Goal: Check status: Check status

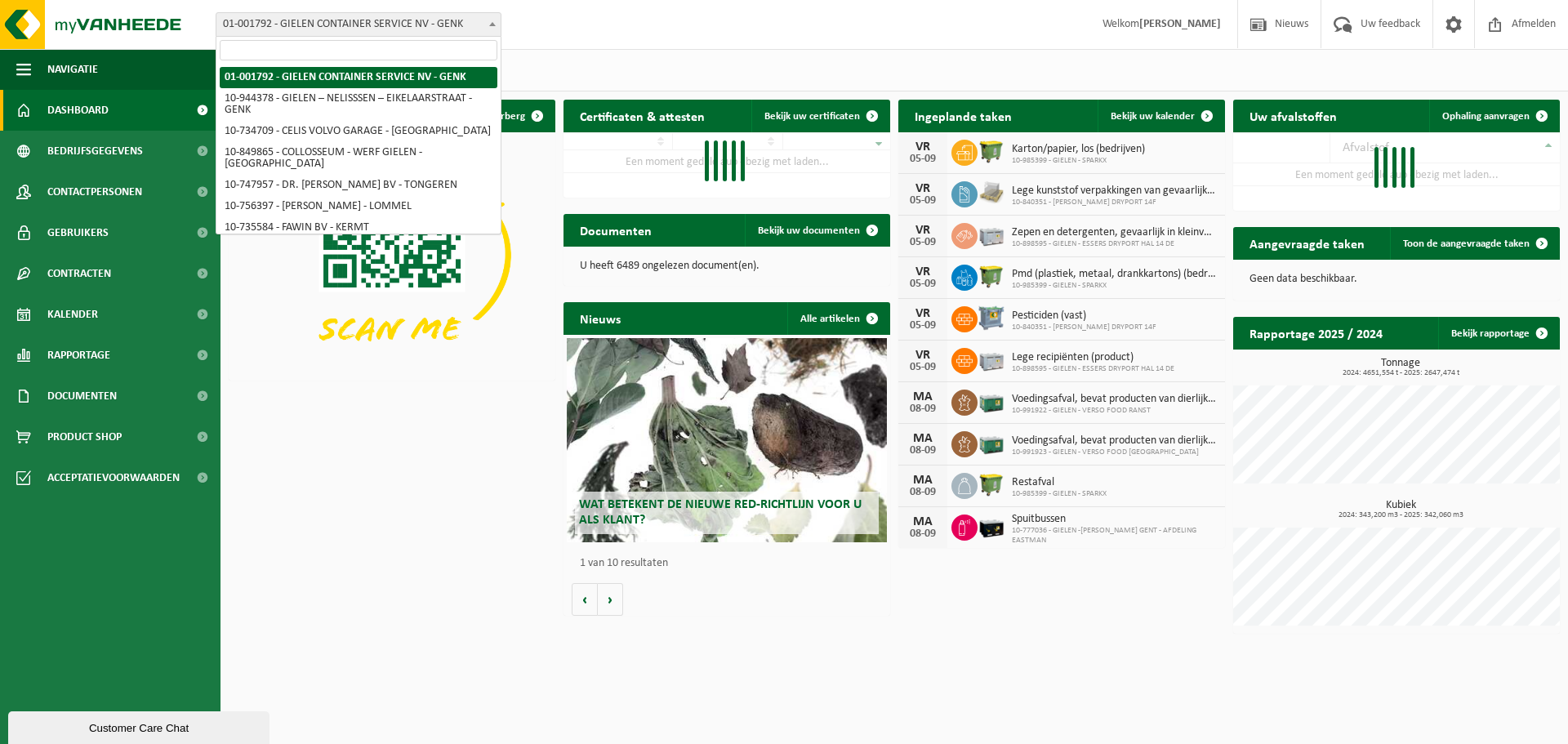
click at [406, 17] on span "01-001792 - GIELEN CONTAINER SERVICE NV - GENK" at bounding box center [359, 24] width 284 height 23
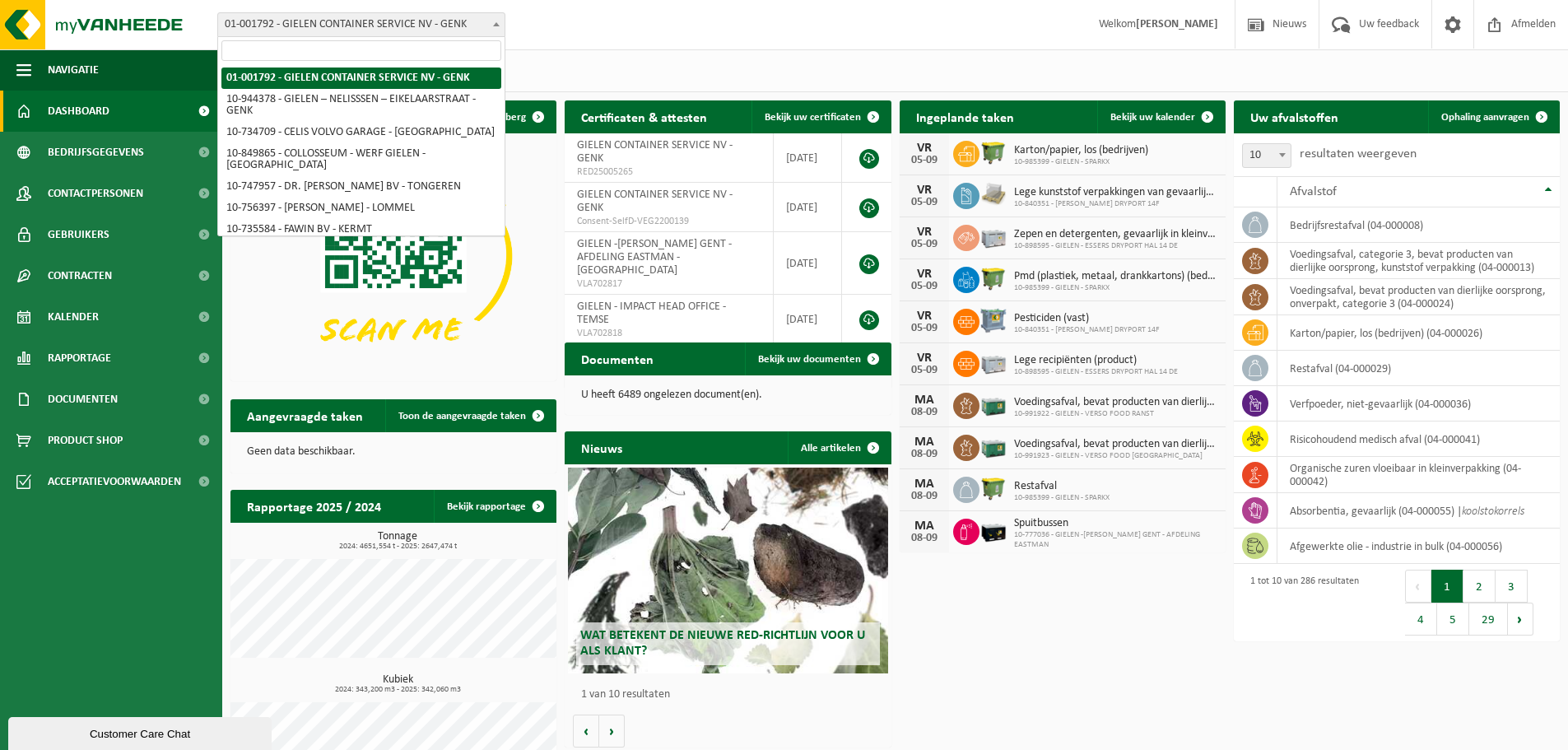
click at [399, 52] on input "search" at bounding box center [362, 51] width 280 height 21
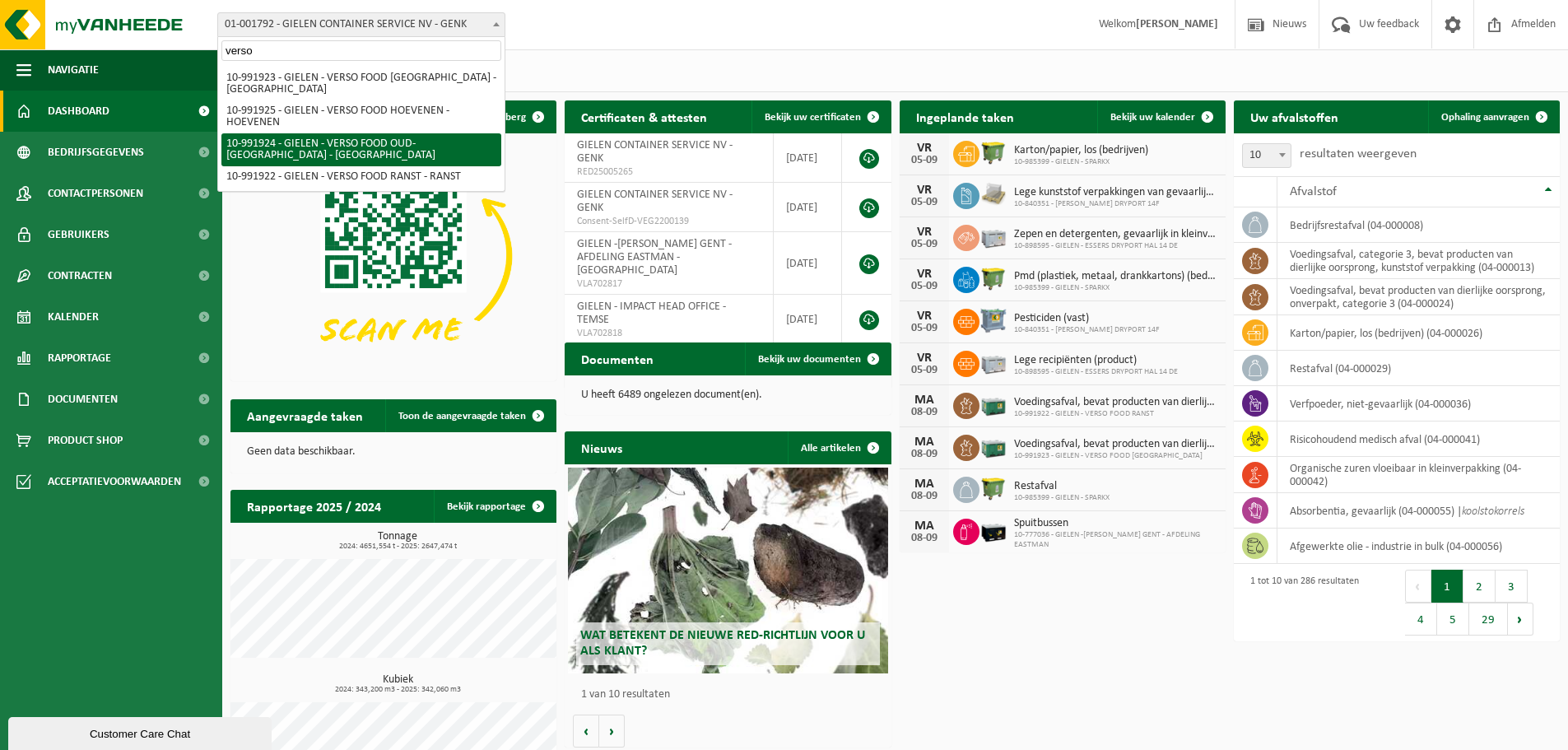
type input "verso"
select select "170007"
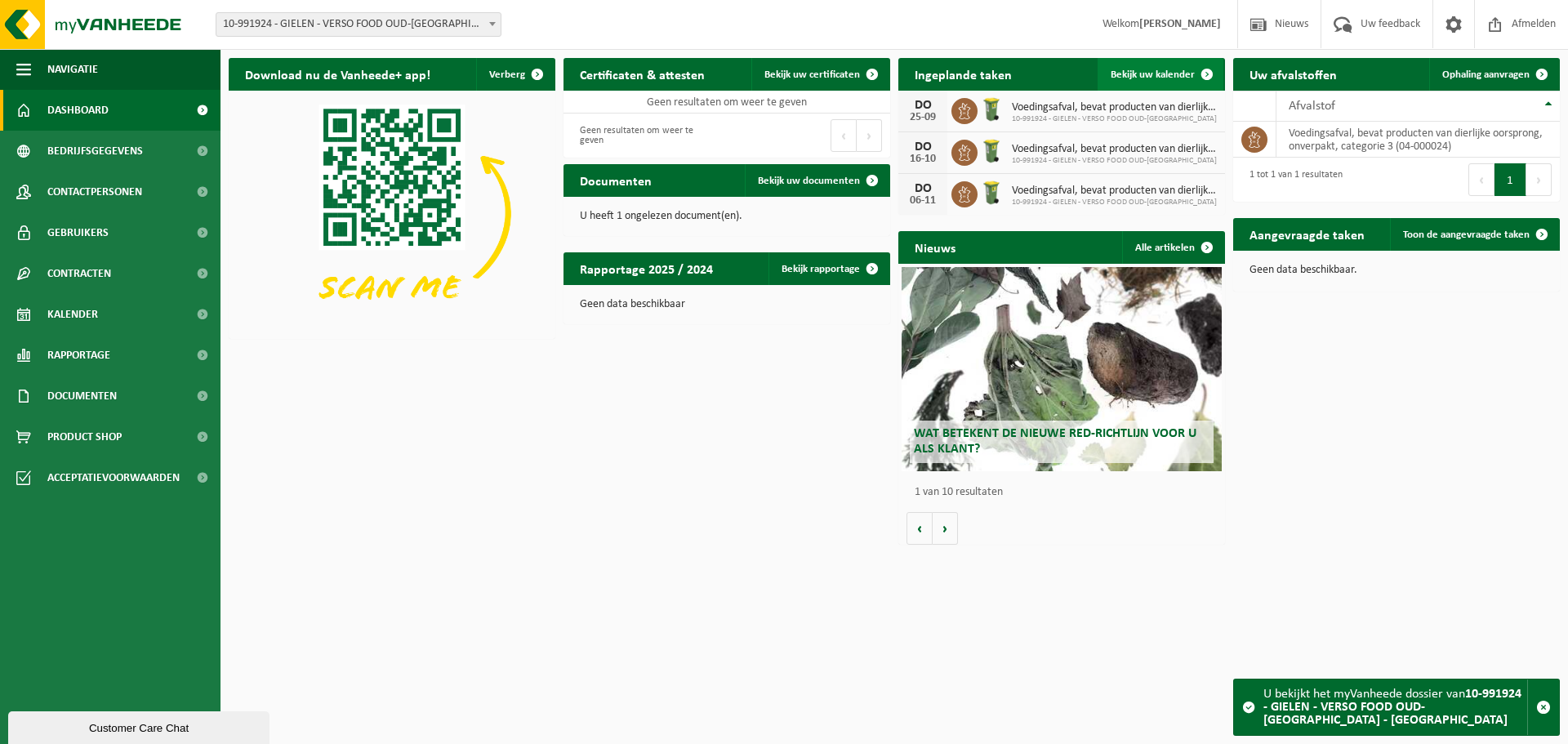
click at [1157, 73] on span "Bekijk uw kalender" at bounding box center [1152, 74] width 84 height 11
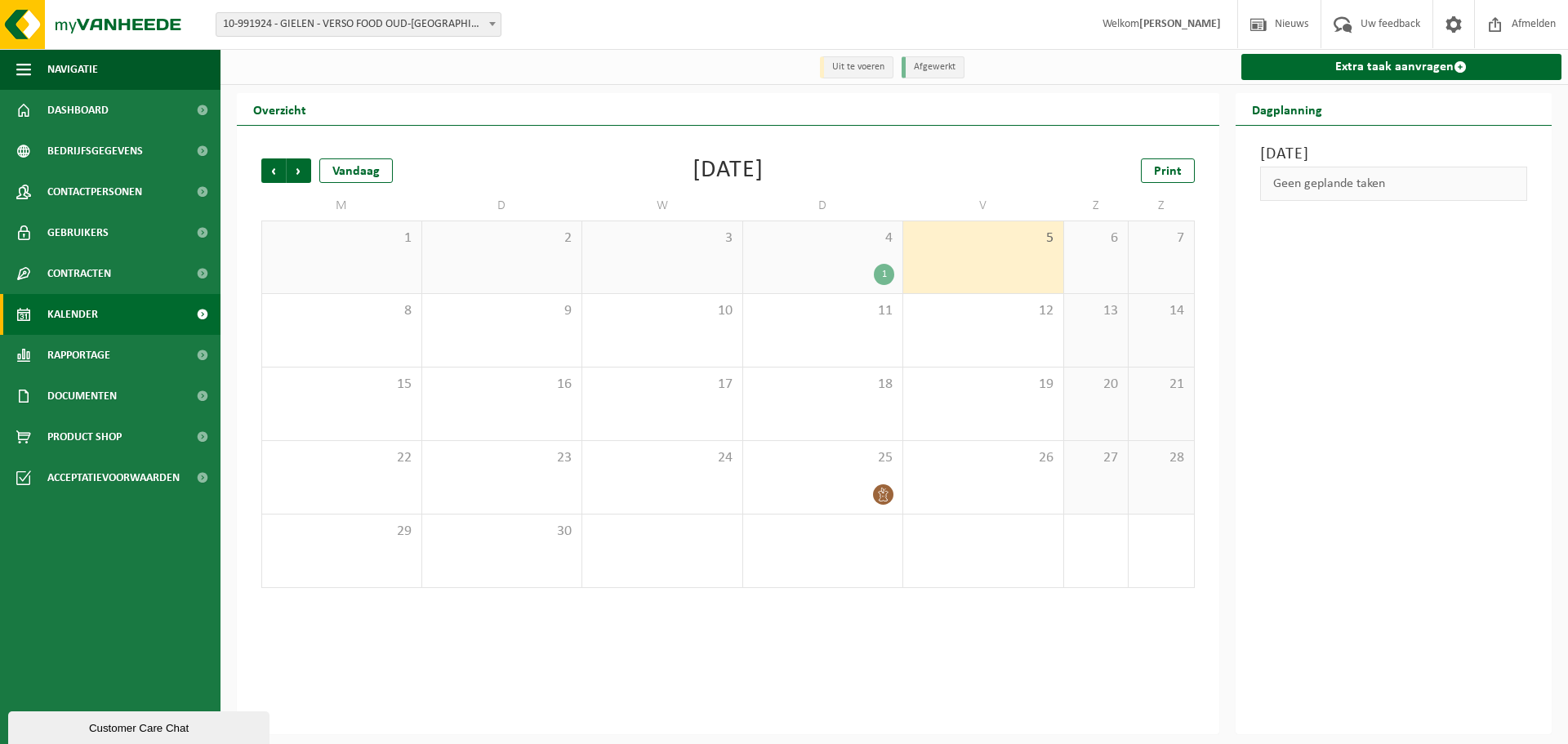
click at [883, 277] on div "1" at bounding box center [883, 275] width 21 height 22
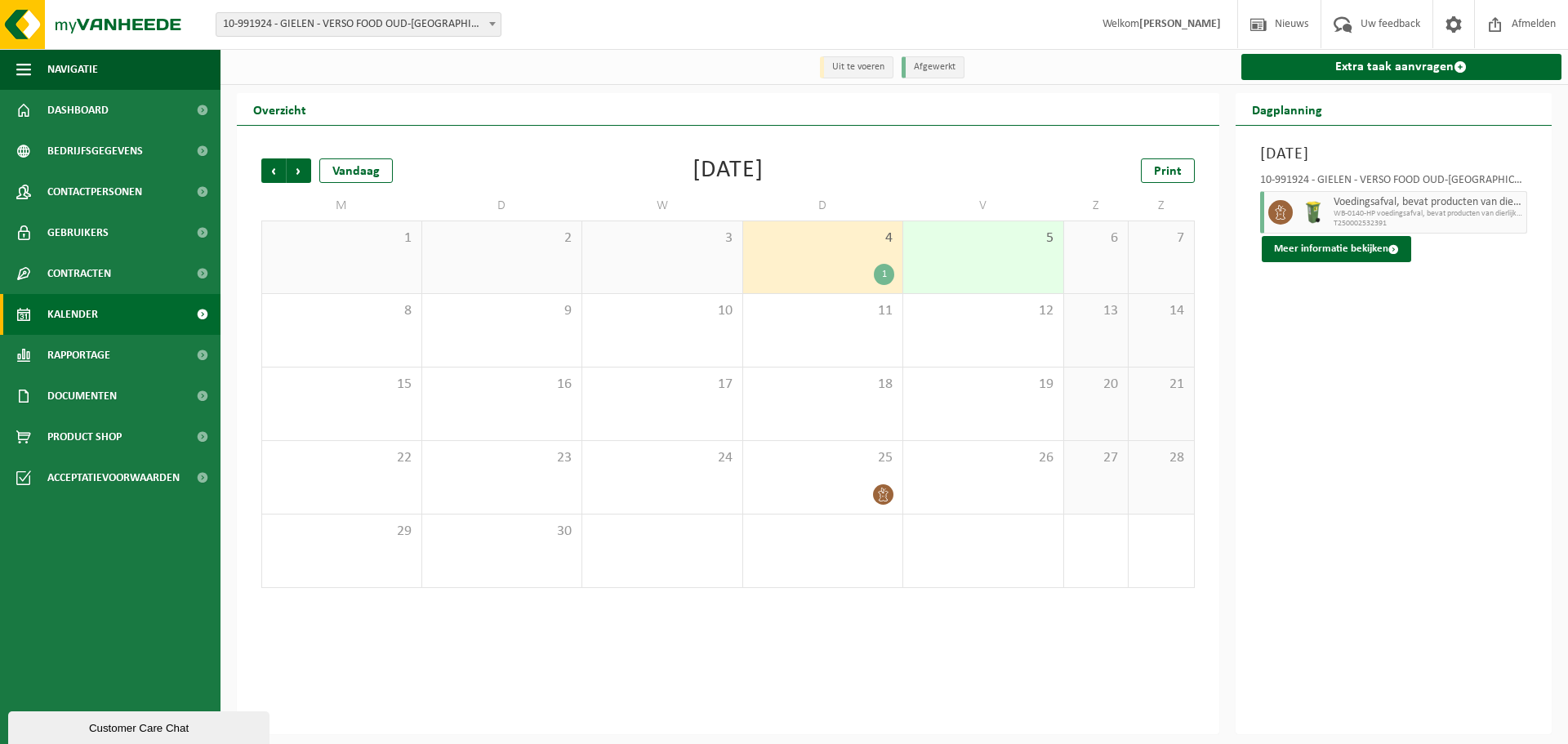
click at [1500, 207] on span "Voedingsafval, bevat producten van dierlijke oorsprong, onverpakt, categorie 3" at bounding box center [1428, 202] width 189 height 13
click at [1358, 252] on button "Meer informatie bekijken" at bounding box center [1336, 248] width 150 height 27
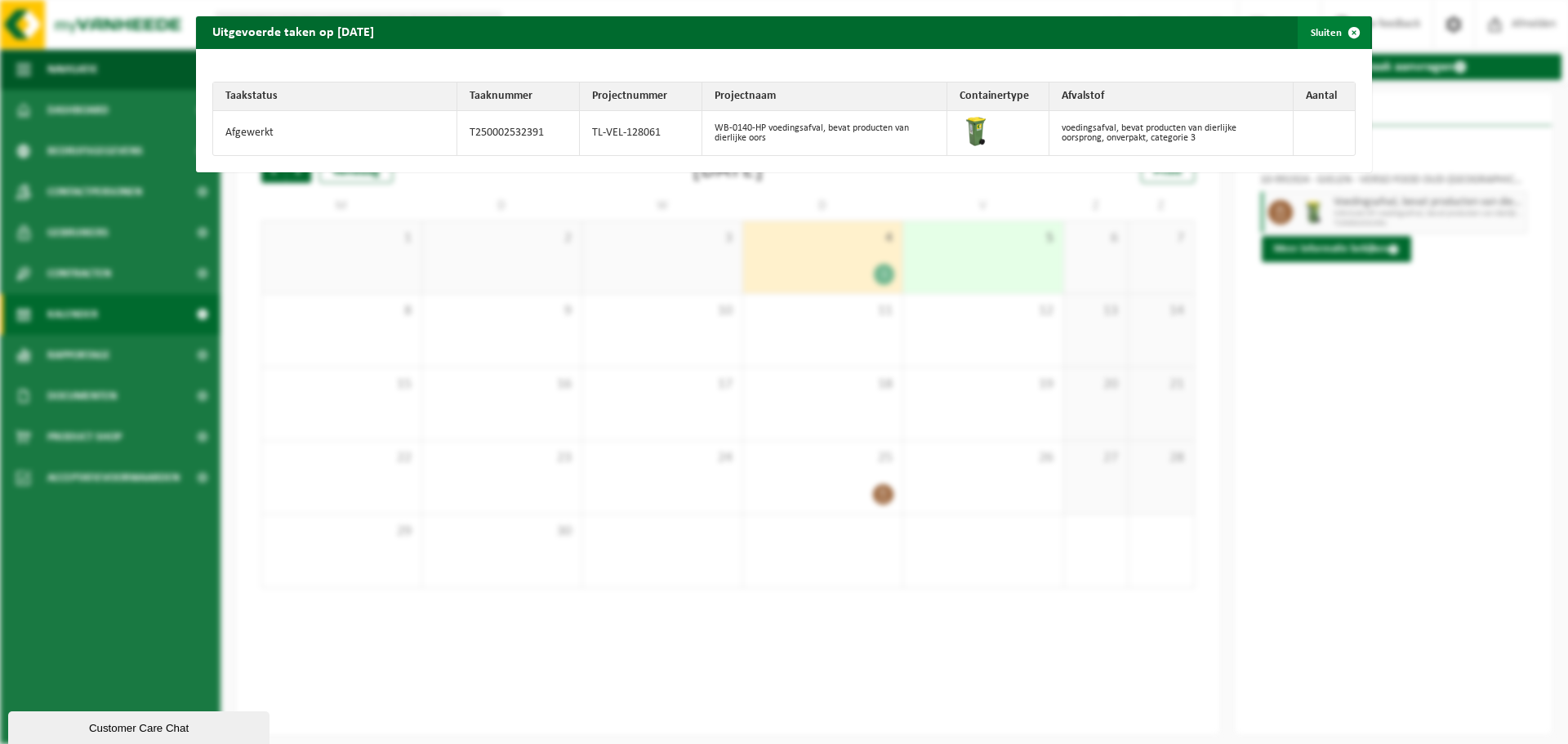
click at [1337, 37] on span "button" at bounding box center [1353, 33] width 33 height 33
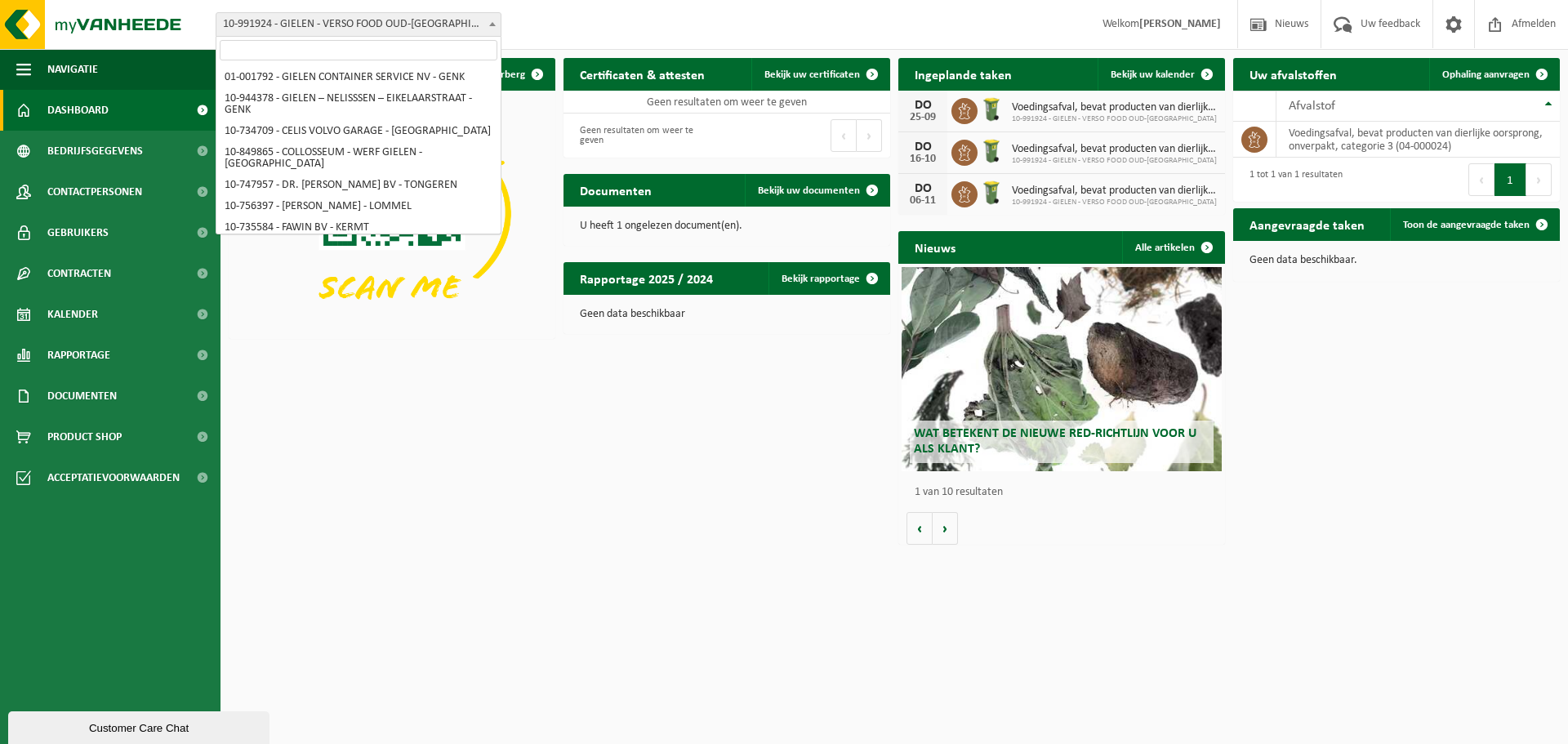
click at [441, 26] on span "10-991924 - GIELEN - VERSO FOOD OUD-[GEOGRAPHIC_DATA] - [GEOGRAPHIC_DATA]" at bounding box center [359, 24] width 284 height 23
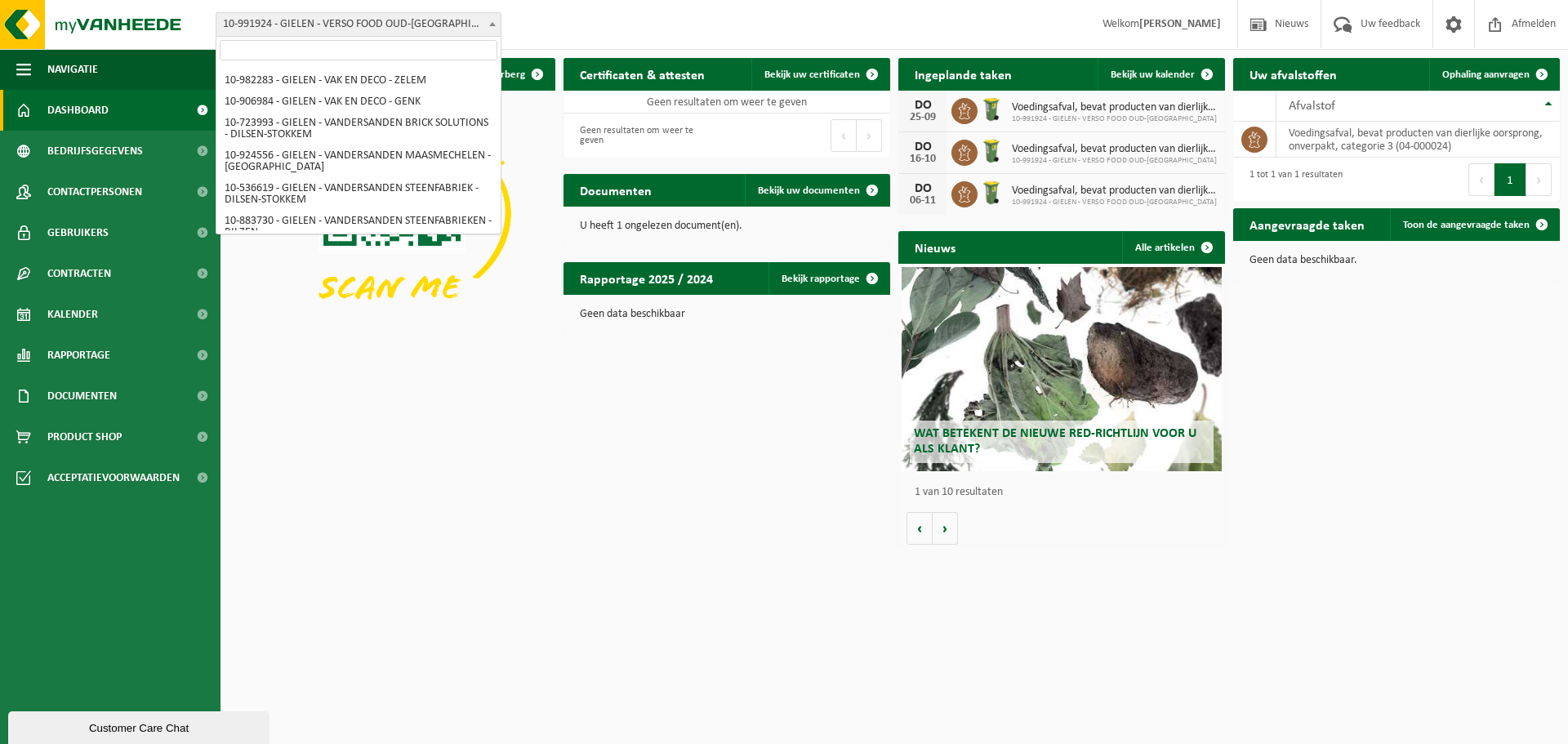
select select "170008"
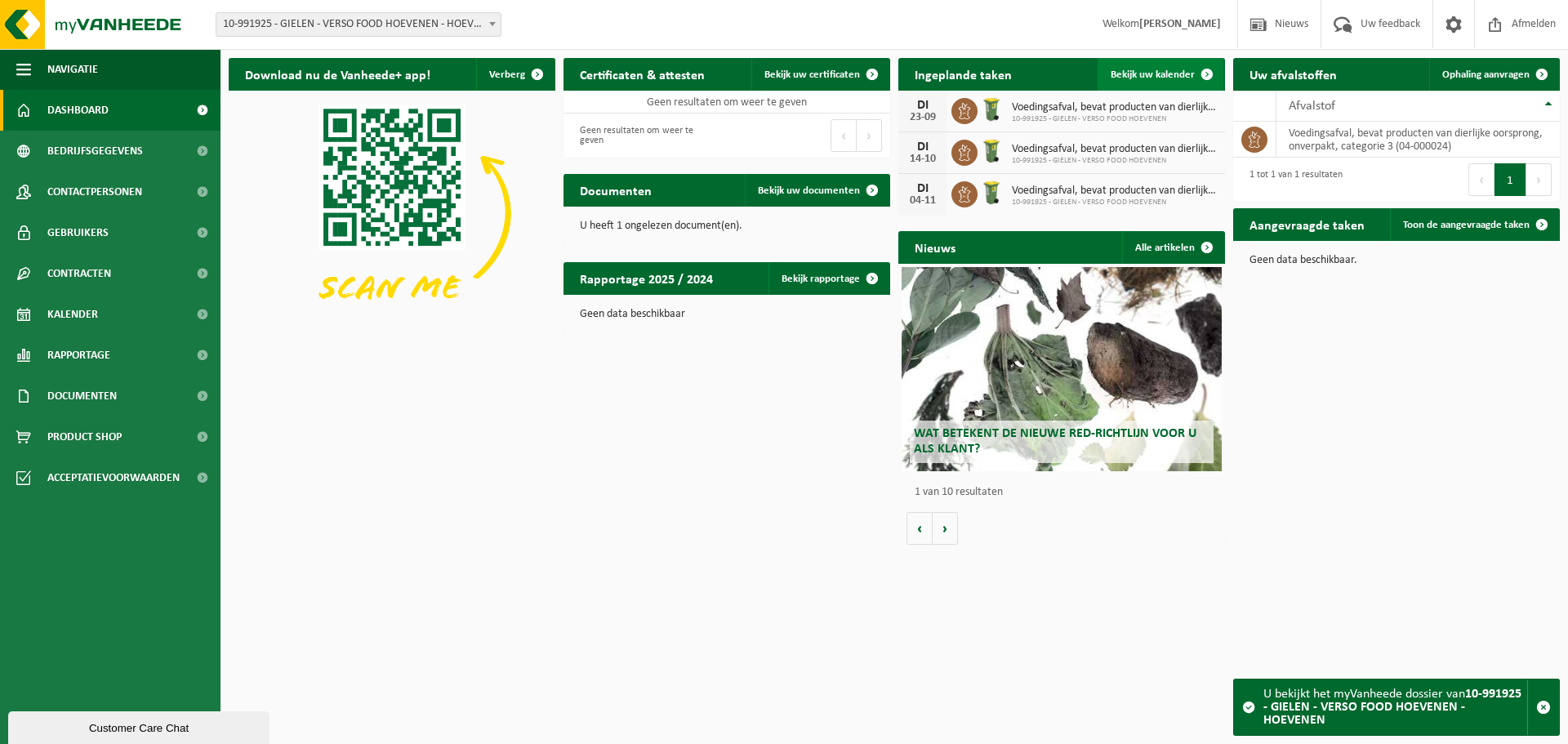
click at [1170, 85] on link "Bekijk uw kalender" at bounding box center [1160, 74] width 126 height 33
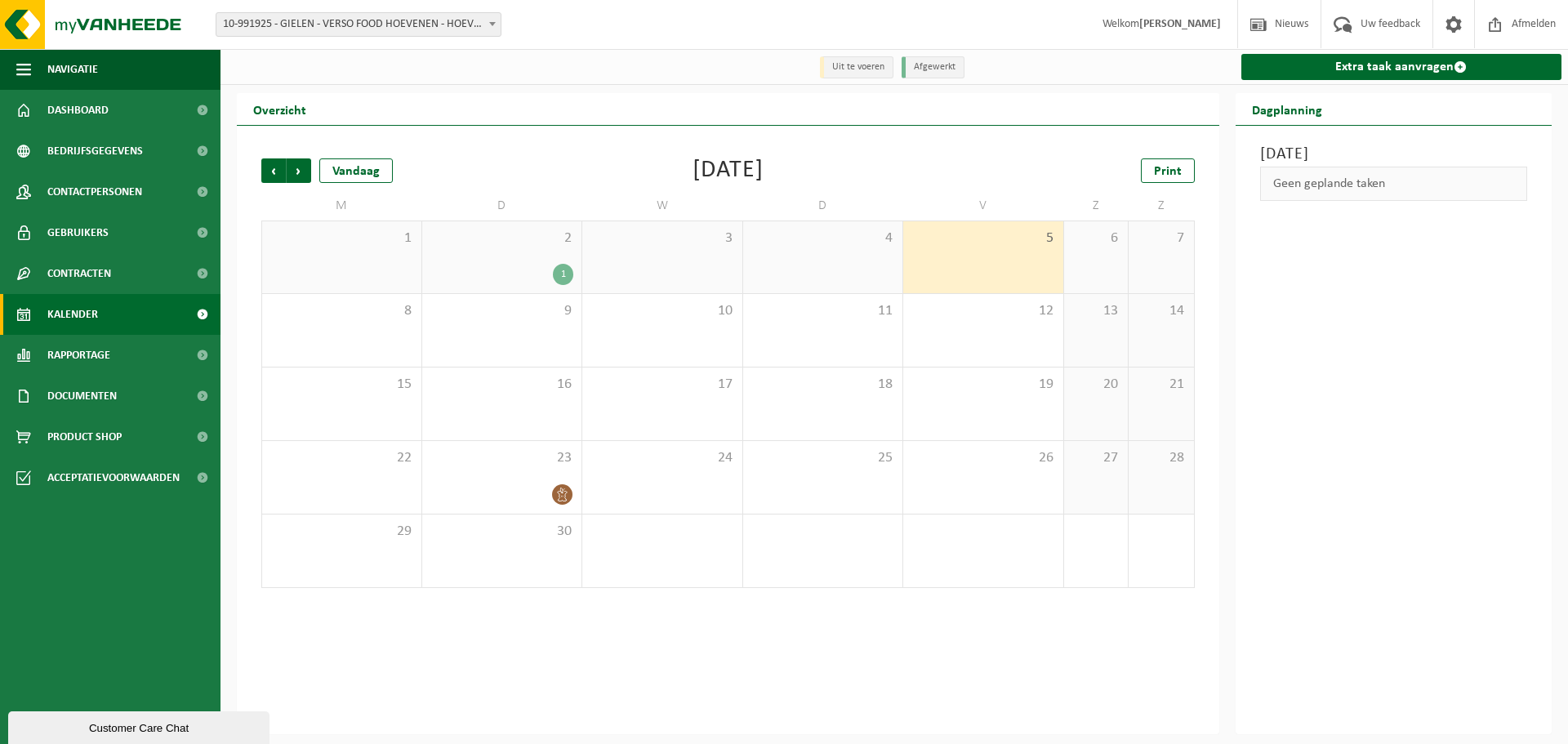
click at [567, 276] on div "1" at bounding box center [563, 275] width 21 height 22
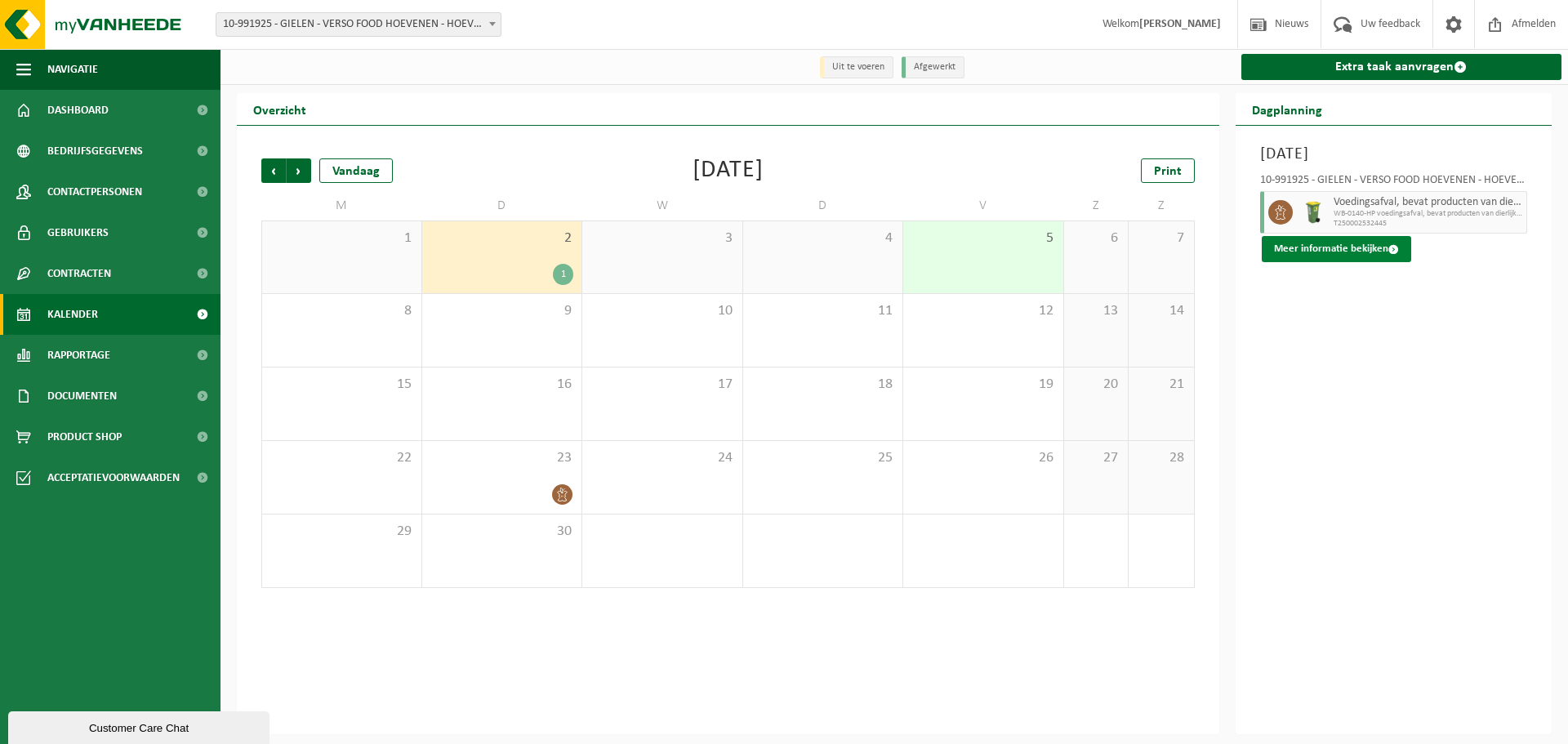
click at [1317, 250] on button "Meer informatie bekijken" at bounding box center [1336, 248] width 150 height 27
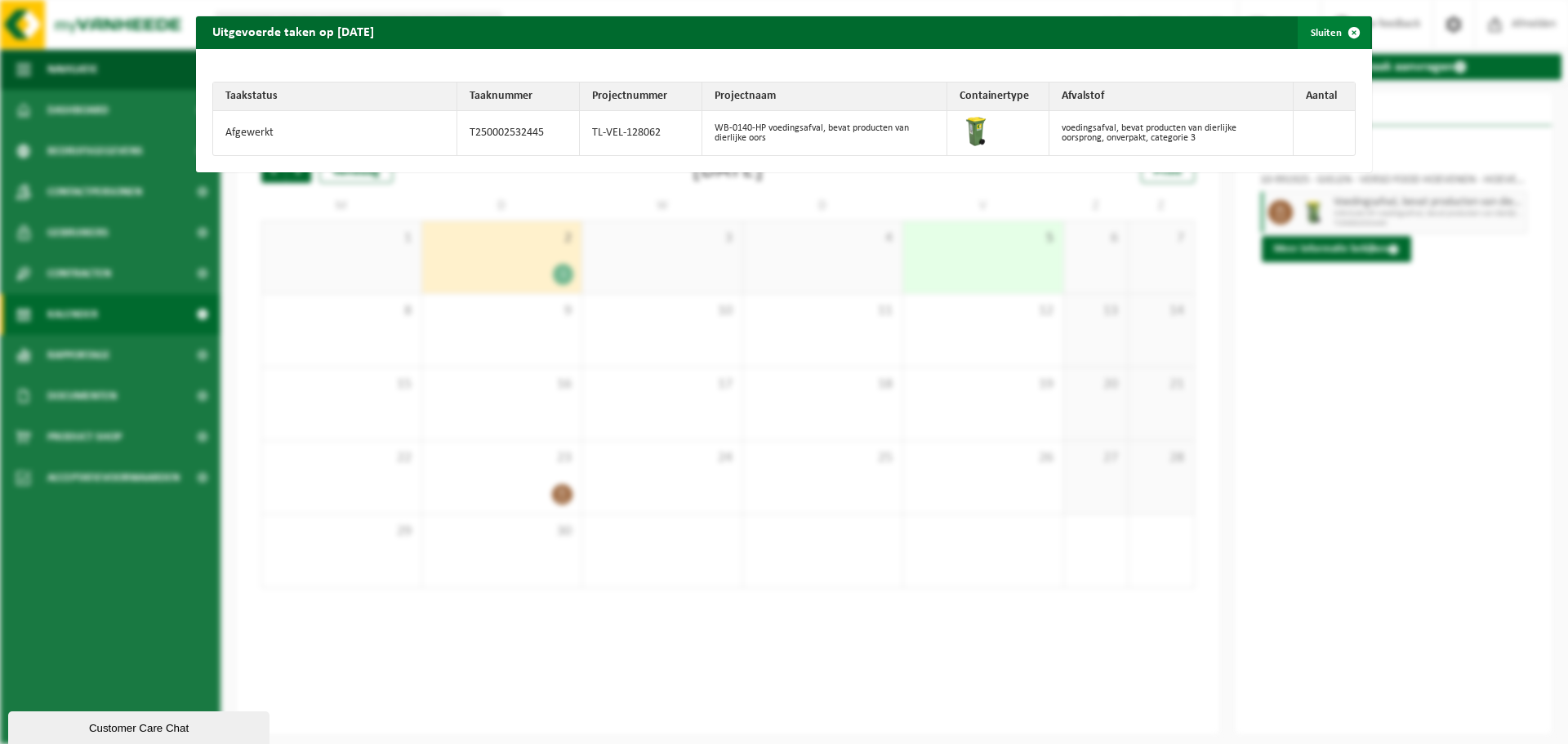
click at [1339, 29] on span "button" at bounding box center [1353, 33] width 33 height 33
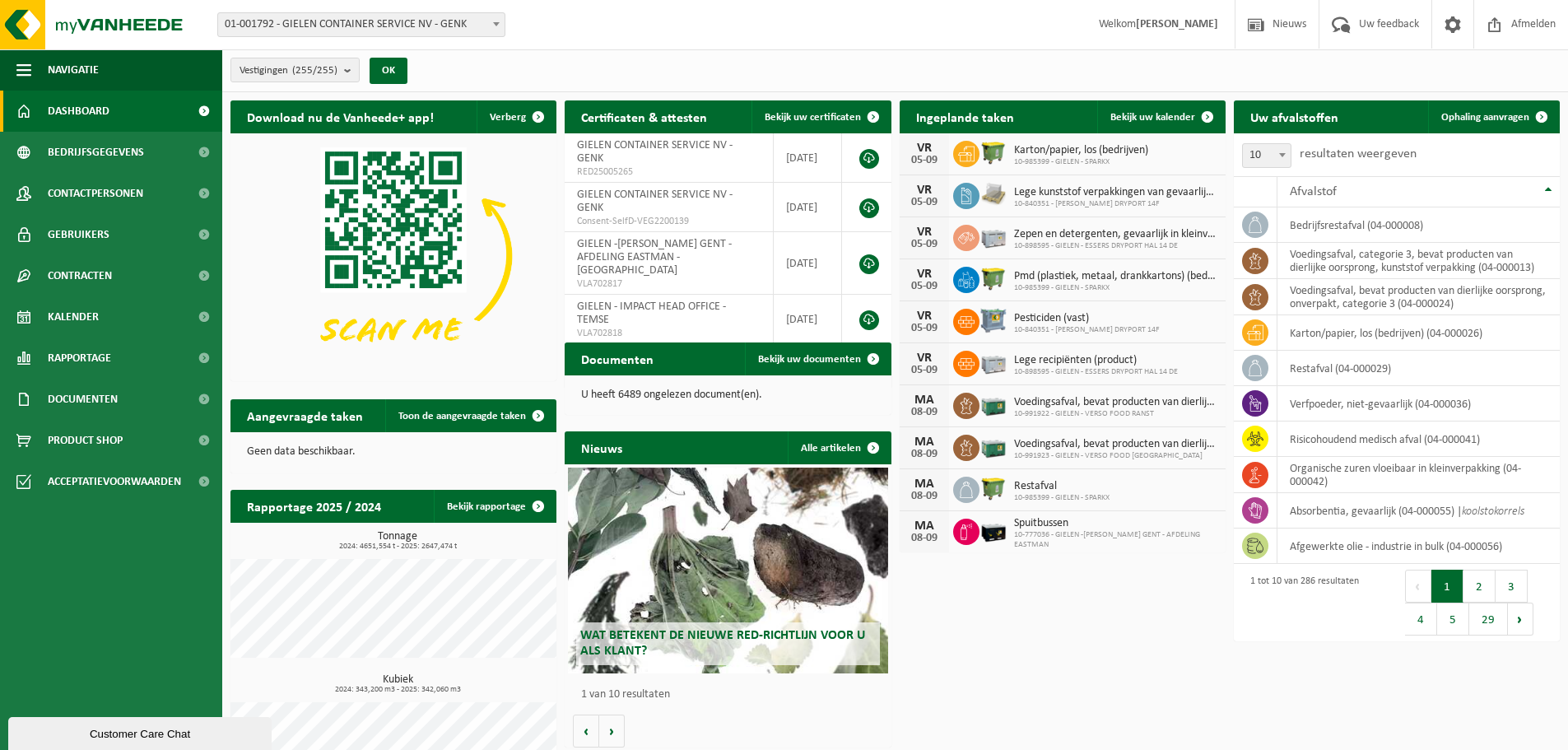
click at [457, 34] on span "01-001792 - GIELEN CONTAINER SERVICE NV - GENK" at bounding box center [362, 24] width 286 height 23
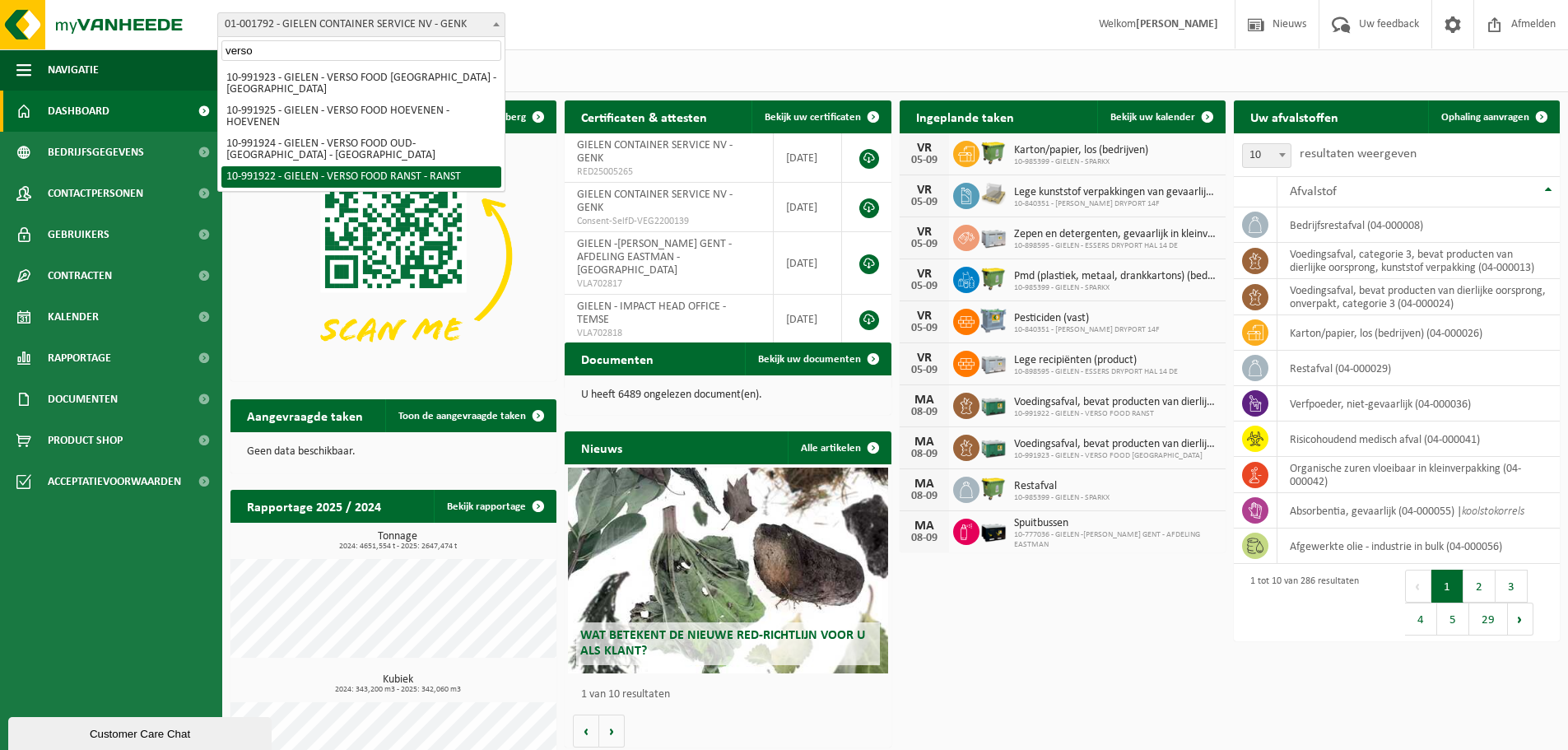
type input "verso"
select select "170005"
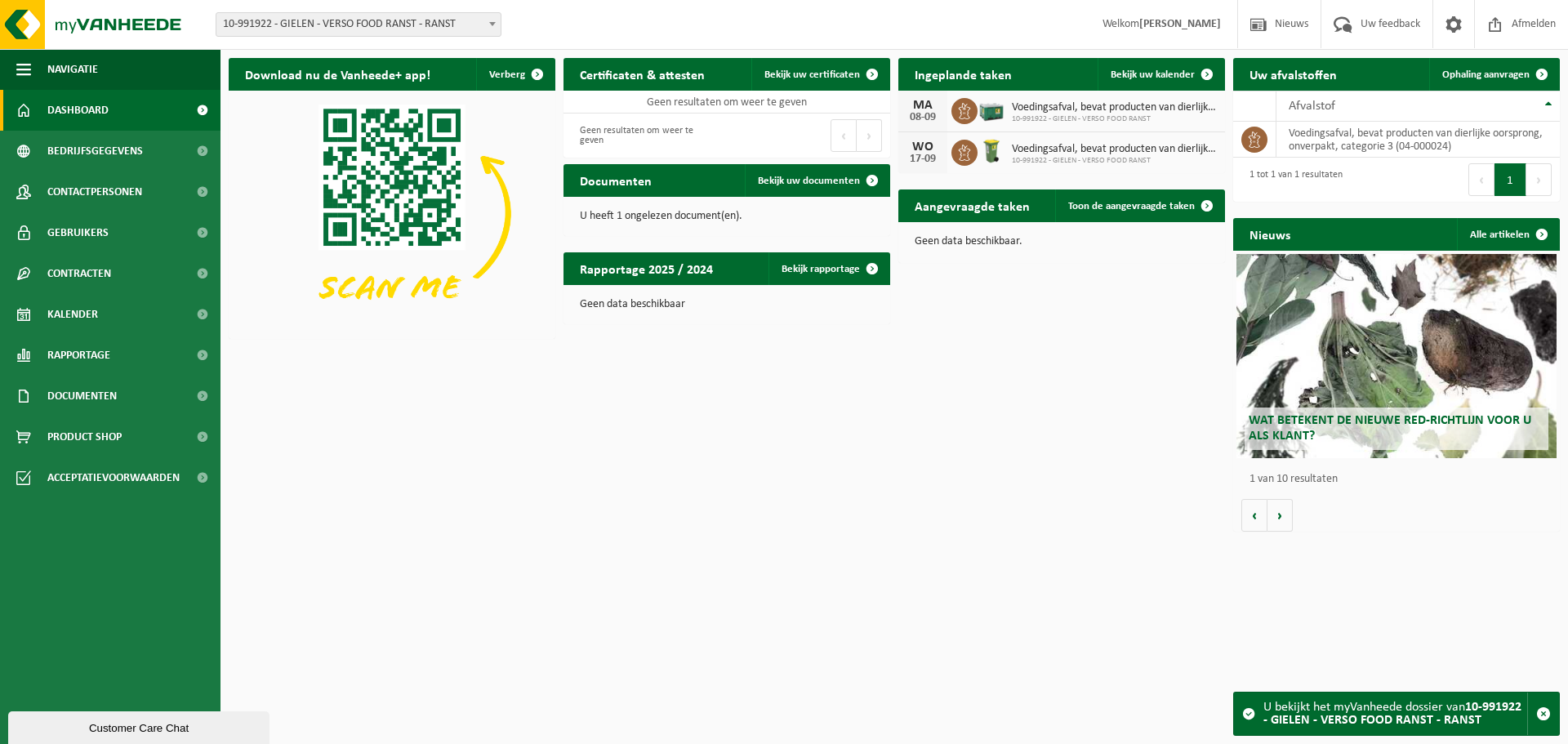
click at [414, 31] on span "10-991922 - GIELEN - VERSO FOOD RANST - RANST" at bounding box center [359, 24] width 284 height 23
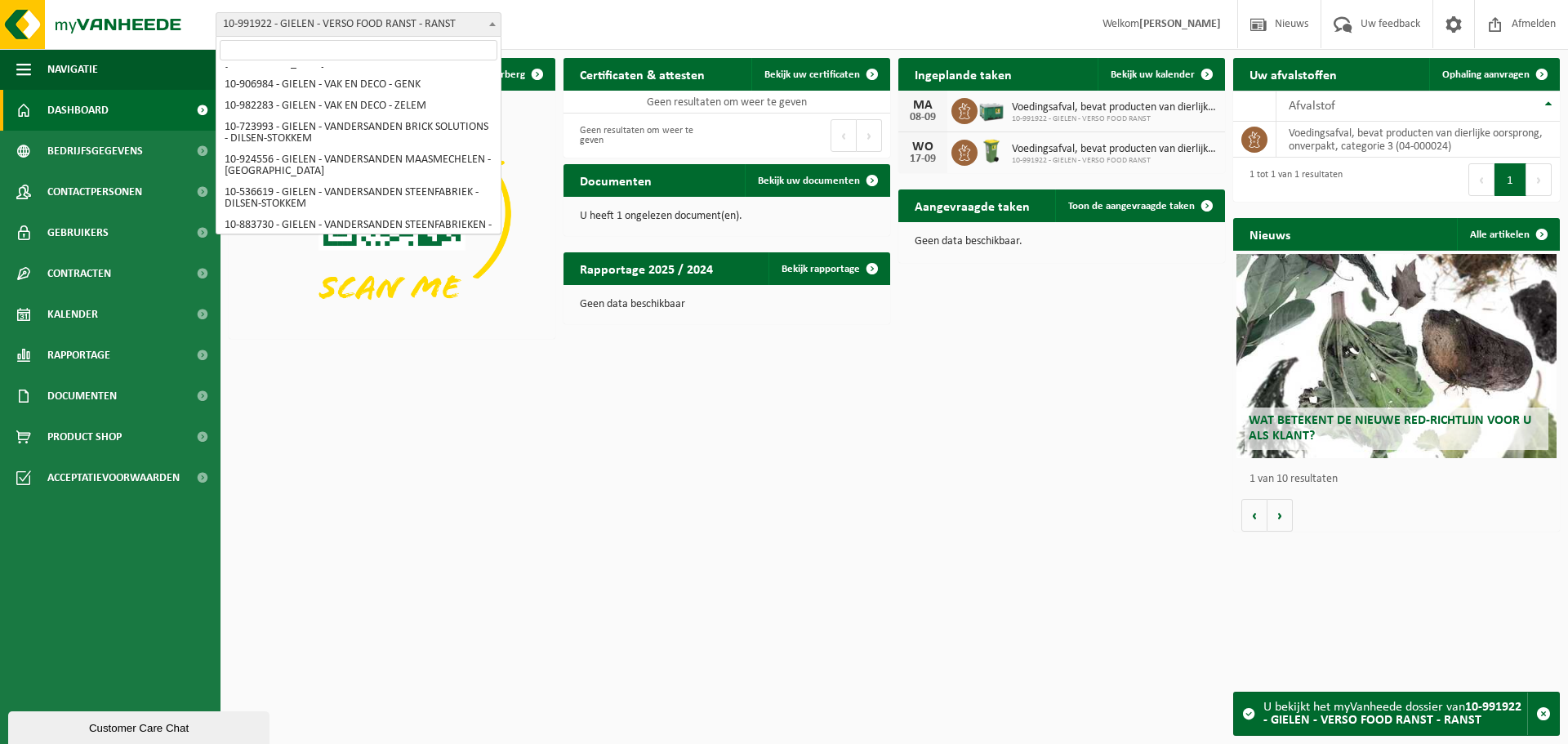
scroll to position [5264, 0]
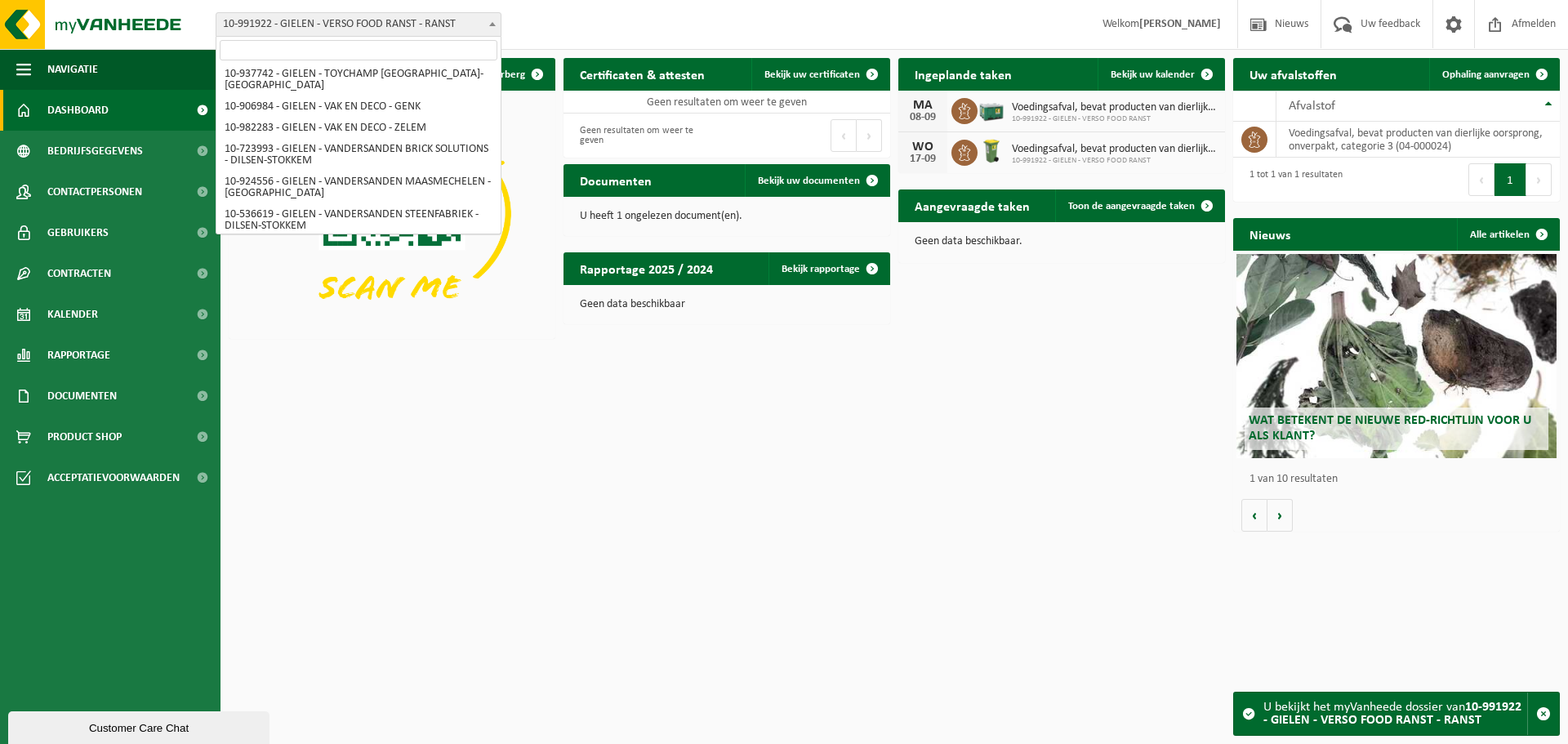
select select "170006"
